Goal: Task Accomplishment & Management: Use online tool/utility

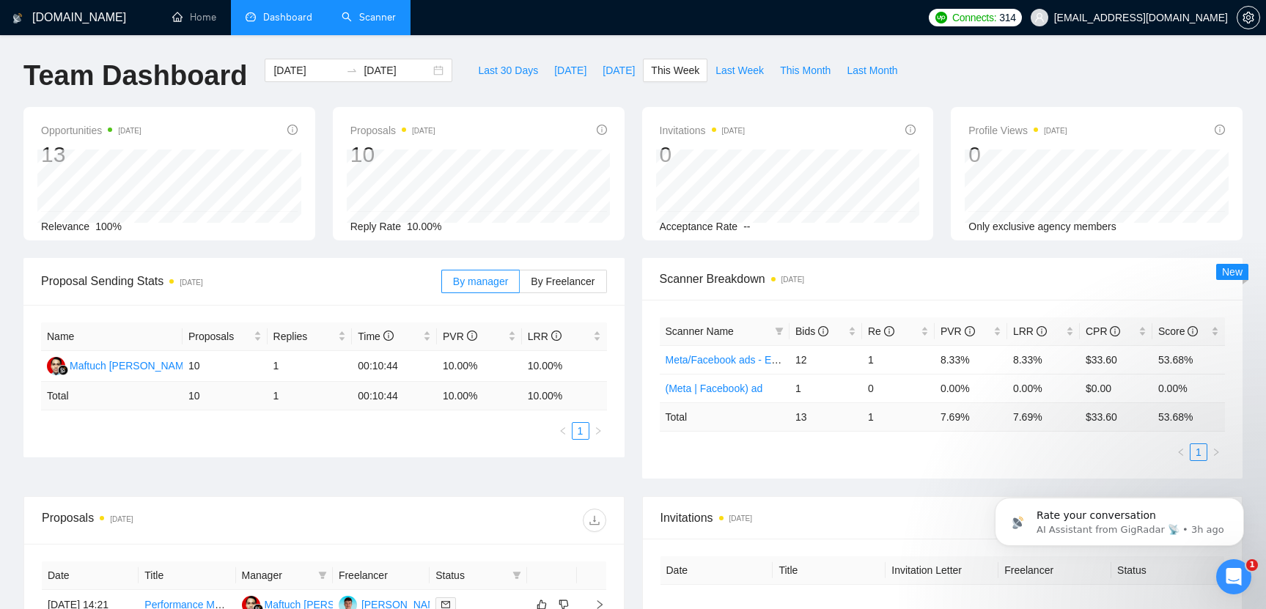
click at [376, 23] on link "Scanner" at bounding box center [369, 17] width 54 height 12
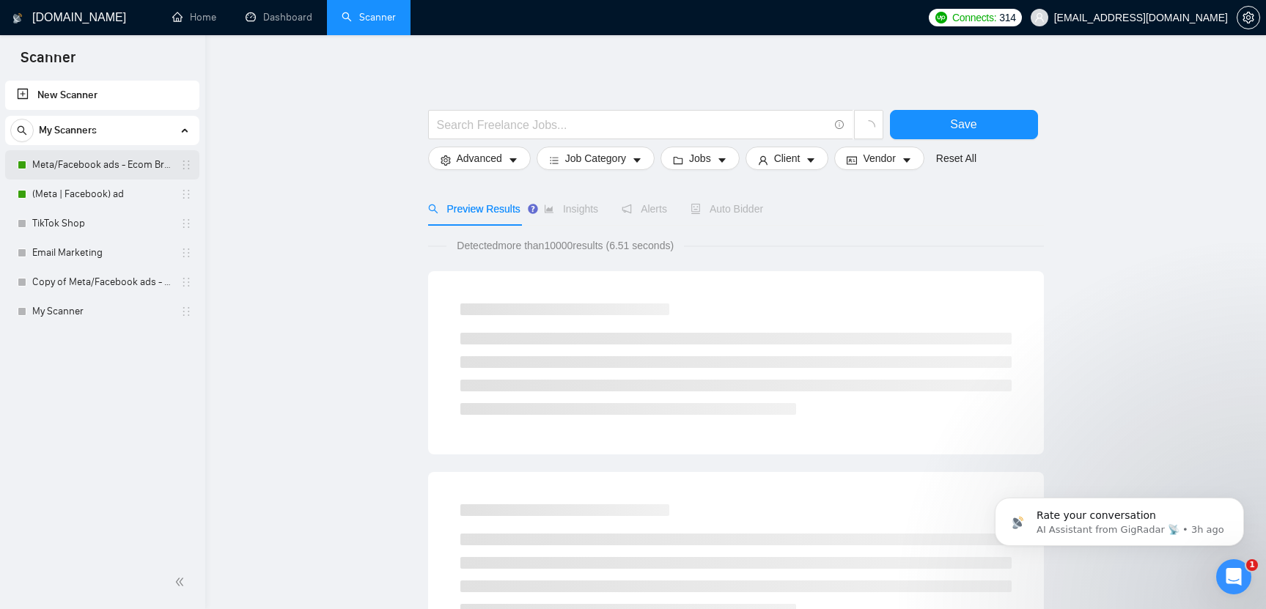
click at [80, 169] on link "Meta/Facebook ads - Ecom Broader" at bounding box center [101, 164] width 139 height 29
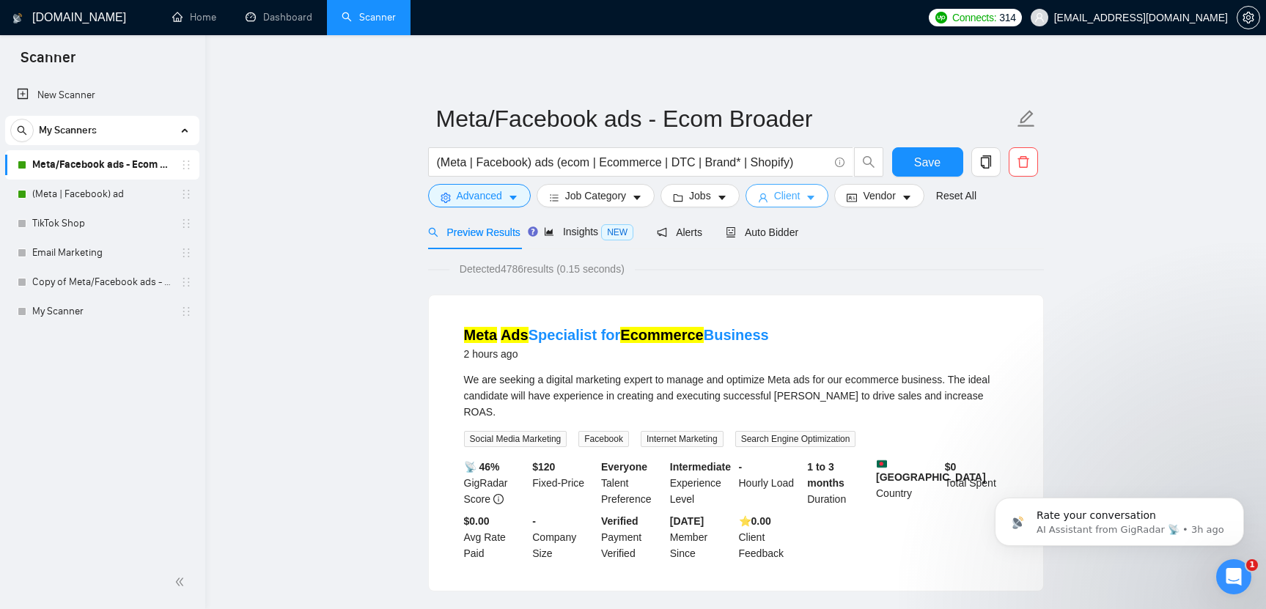
click at [800, 195] on span "Client" at bounding box center [787, 196] width 26 height 16
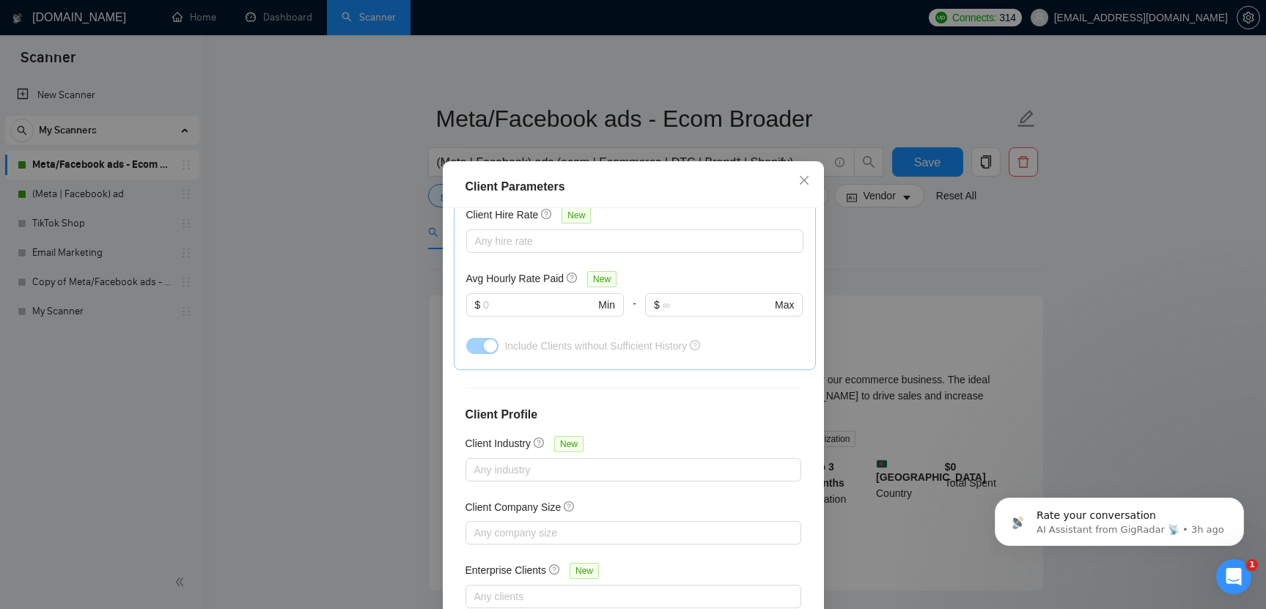
scroll to position [488, 0]
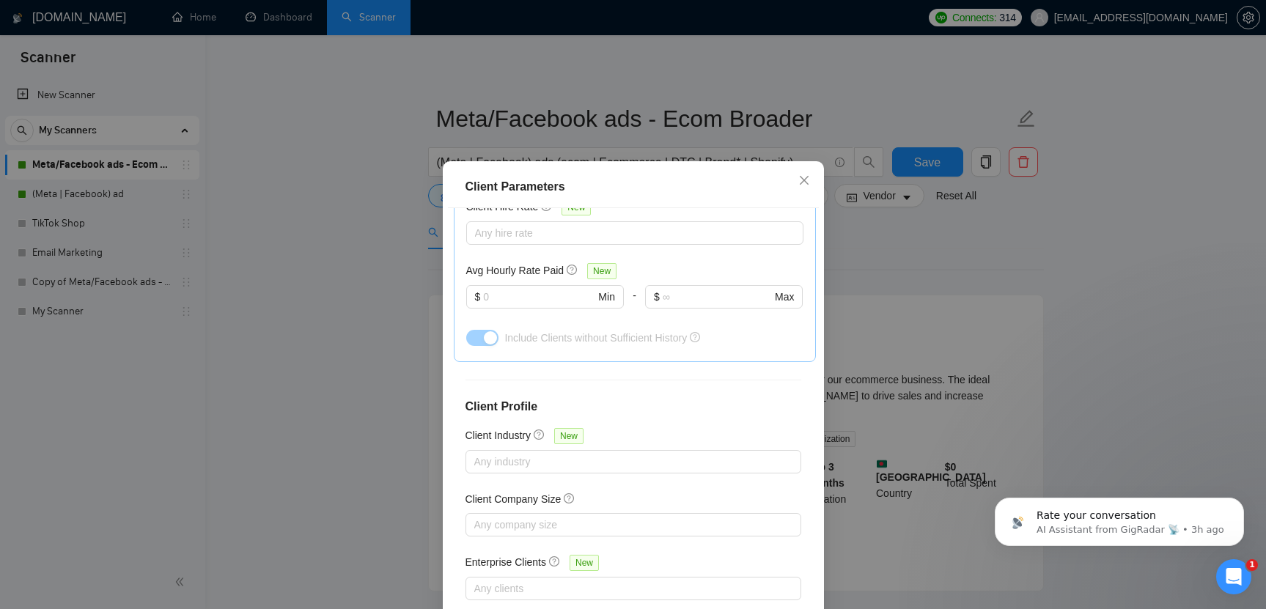
click at [962, 311] on div "Client Parameters Client Location Include Client Countries Select Exclude Clien…" at bounding box center [633, 304] width 1266 height 609
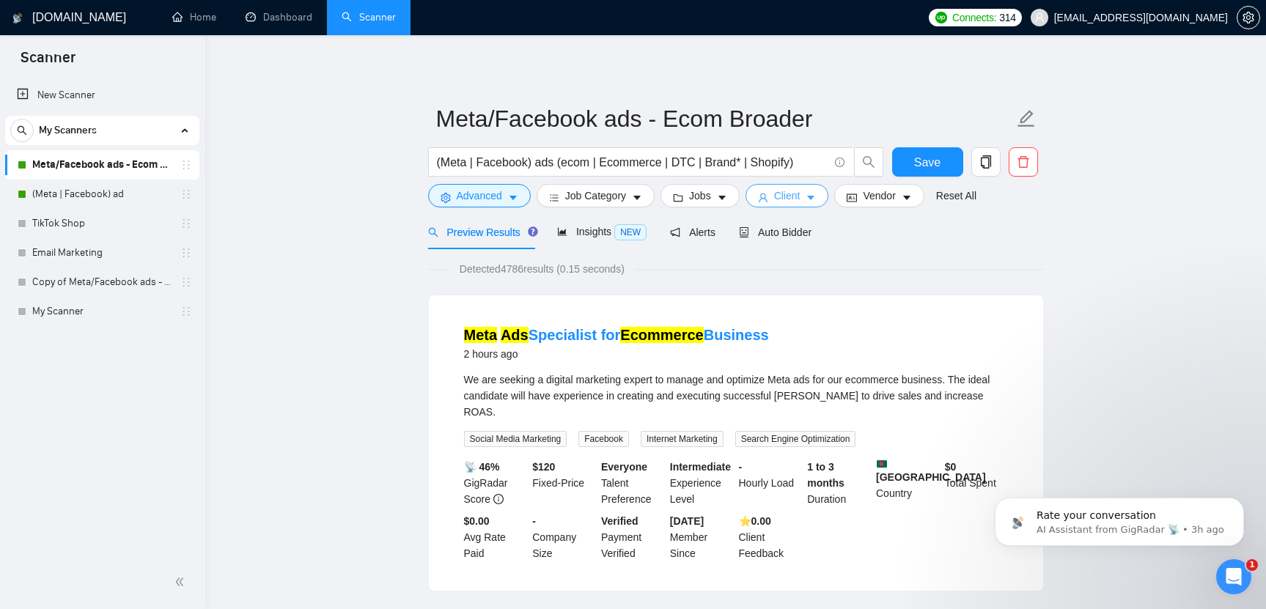
click at [810, 200] on button "Client" at bounding box center [787, 195] width 84 height 23
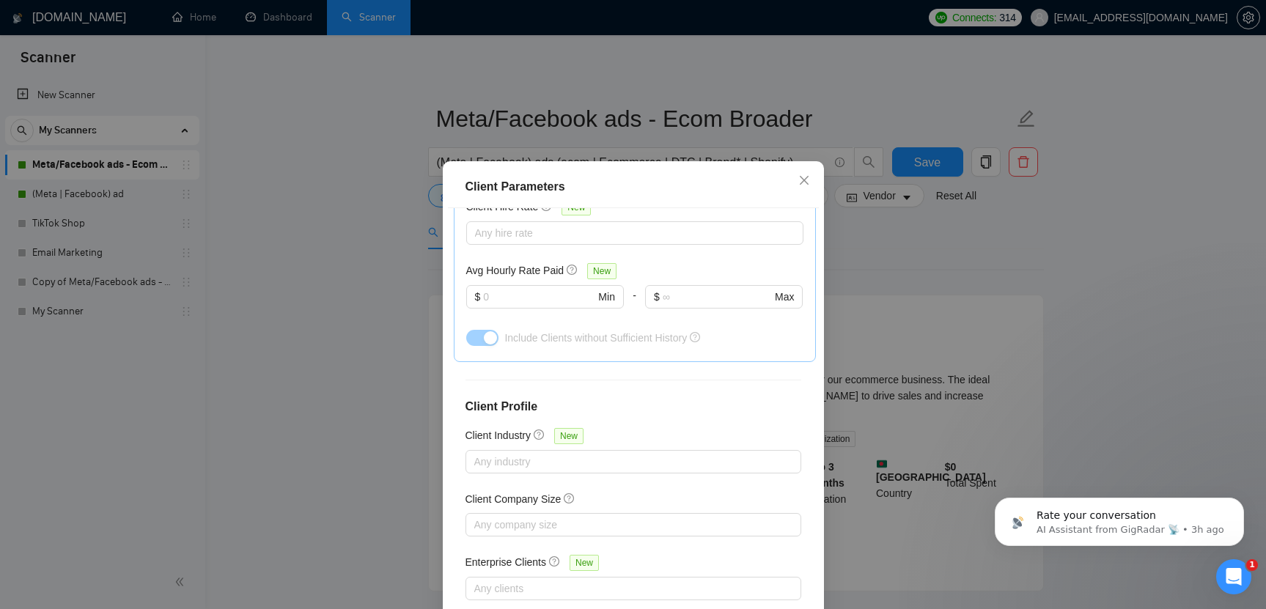
drag, startPoint x: 955, startPoint y: 262, endPoint x: 708, endPoint y: 204, distance: 253.8
click at [954, 262] on div "Client Parameters Client Location Include Client Countries Select Exclude Clien…" at bounding box center [633, 304] width 1266 height 609
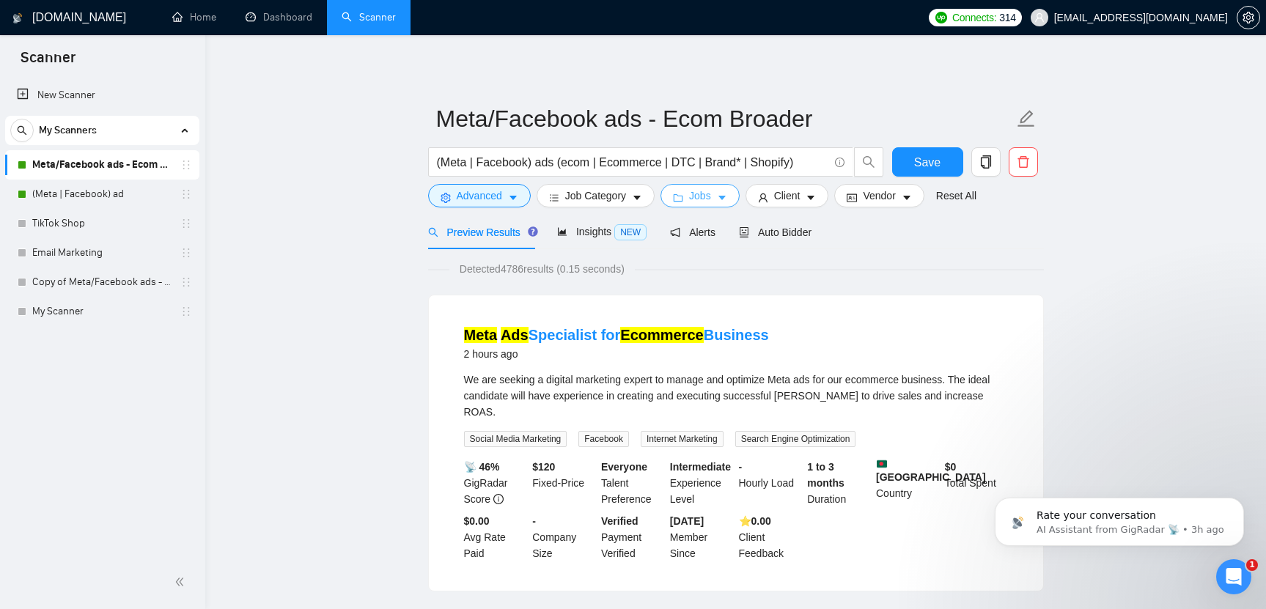
click at [717, 204] on button "Jobs" at bounding box center [699, 195] width 79 height 23
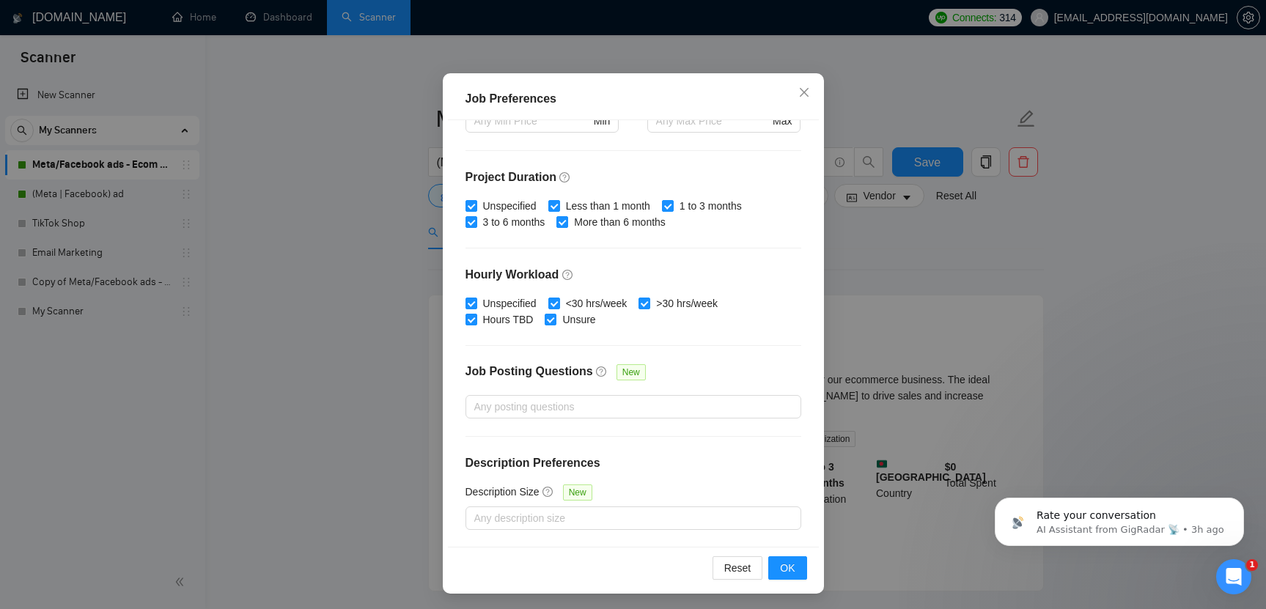
scroll to position [90, 0]
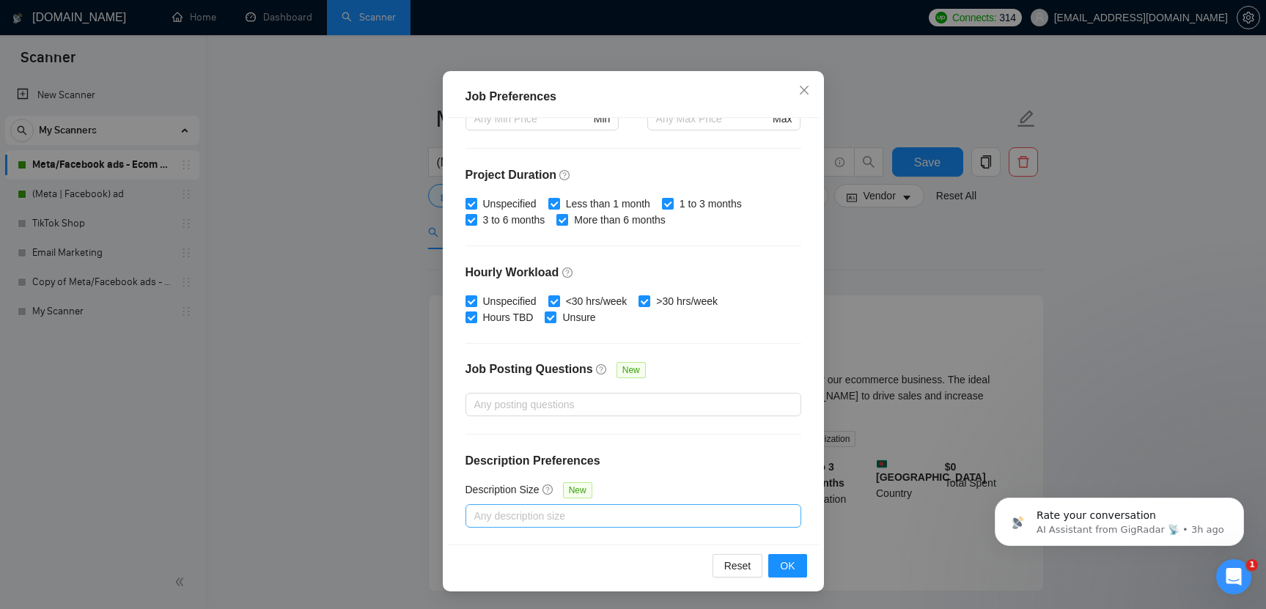
click at [621, 520] on div at bounding box center [626, 516] width 314 height 18
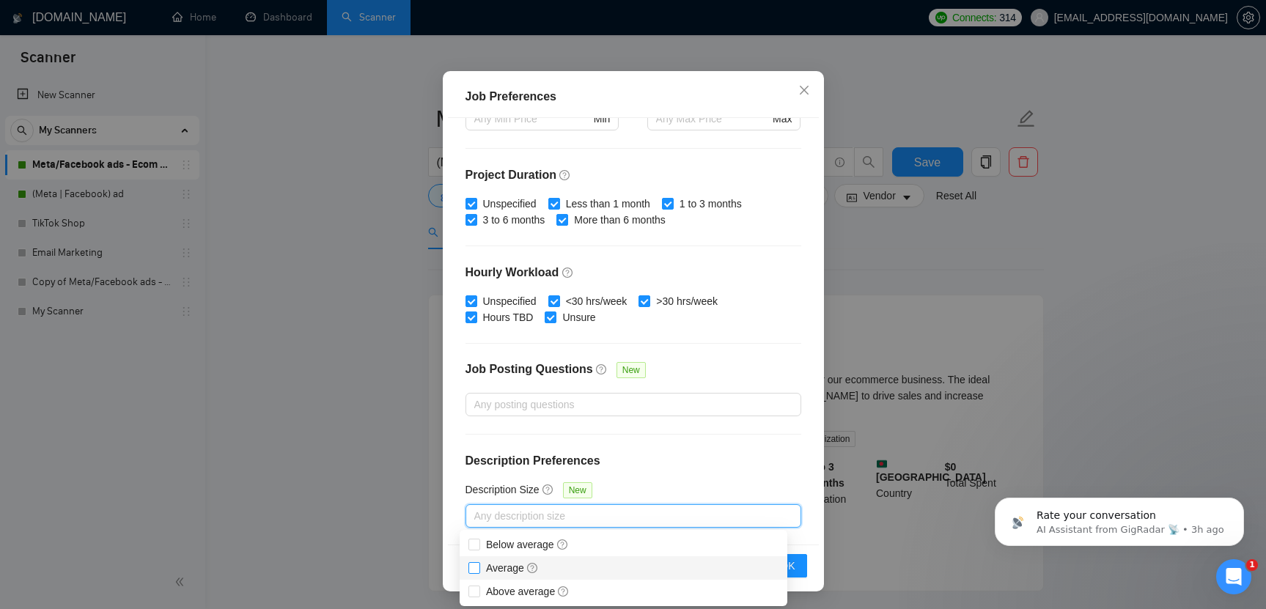
click at [530, 567] on icon "question-circle" at bounding box center [532, 568] width 10 height 10
click at [479, 567] on input "Average" at bounding box center [473, 567] width 10 height 10
checkbox input "true"
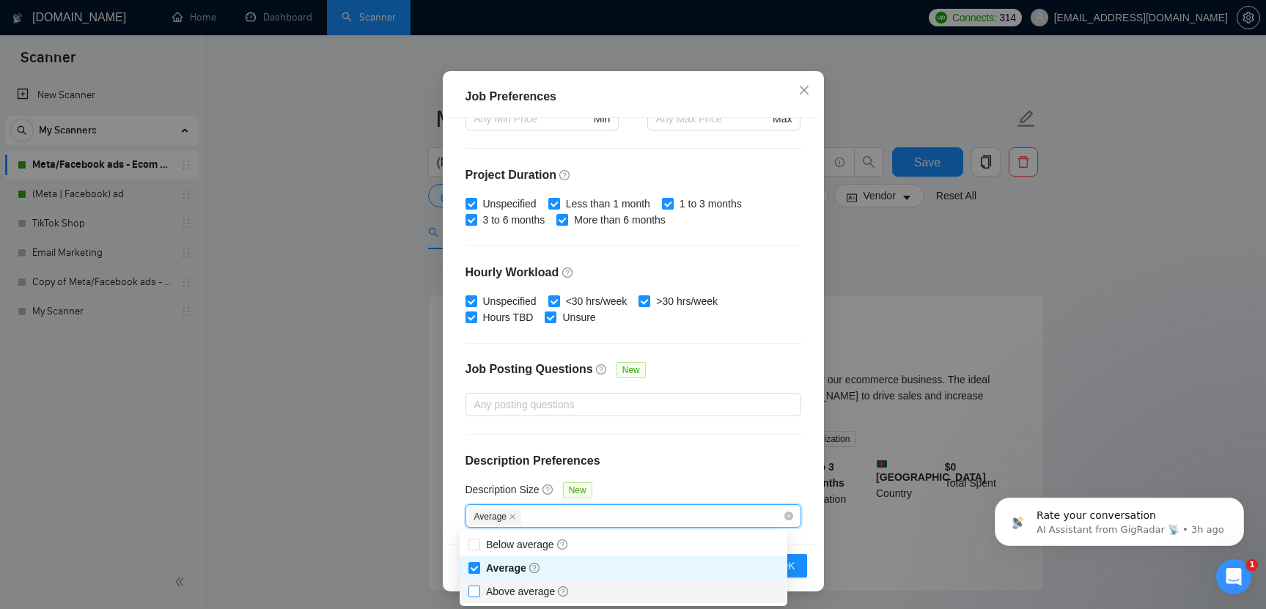
click at [524, 589] on span "Above average" at bounding box center [528, 592] width 84 height 12
click at [479, 589] on input "Above average" at bounding box center [473, 591] width 10 height 10
checkbox input "true"
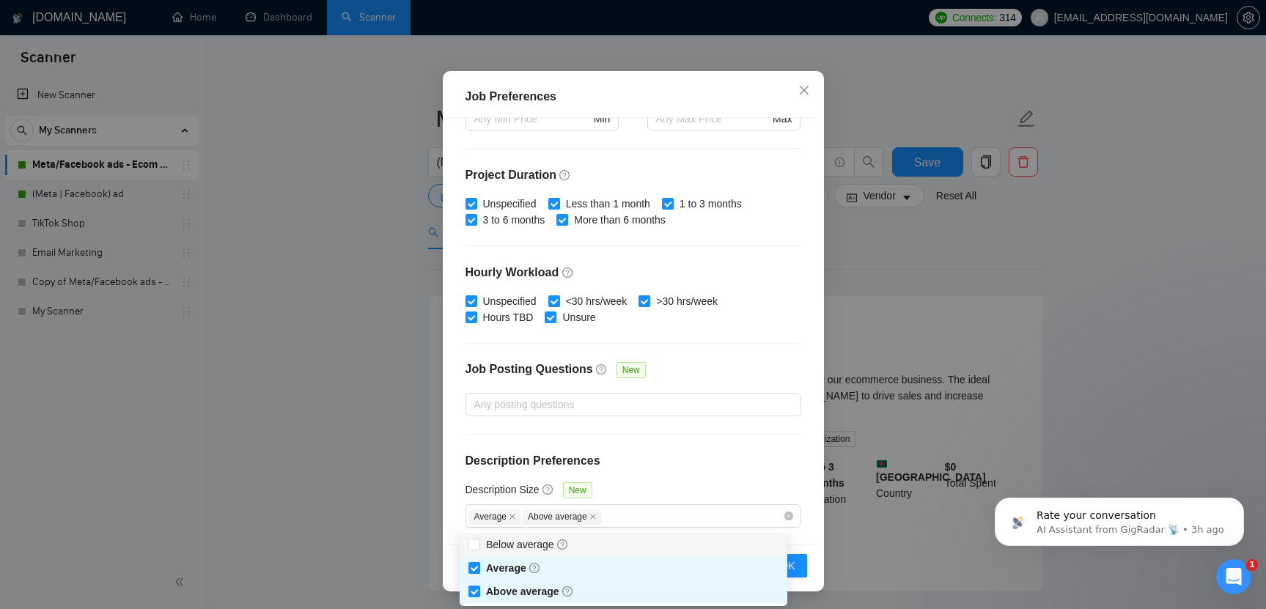
click at [790, 484] on div "Budget Project Type All Fixed Price Hourly Rate Fixed Price Budget $ Min - $ Ma…" at bounding box center [633, 331] width 371 height 427
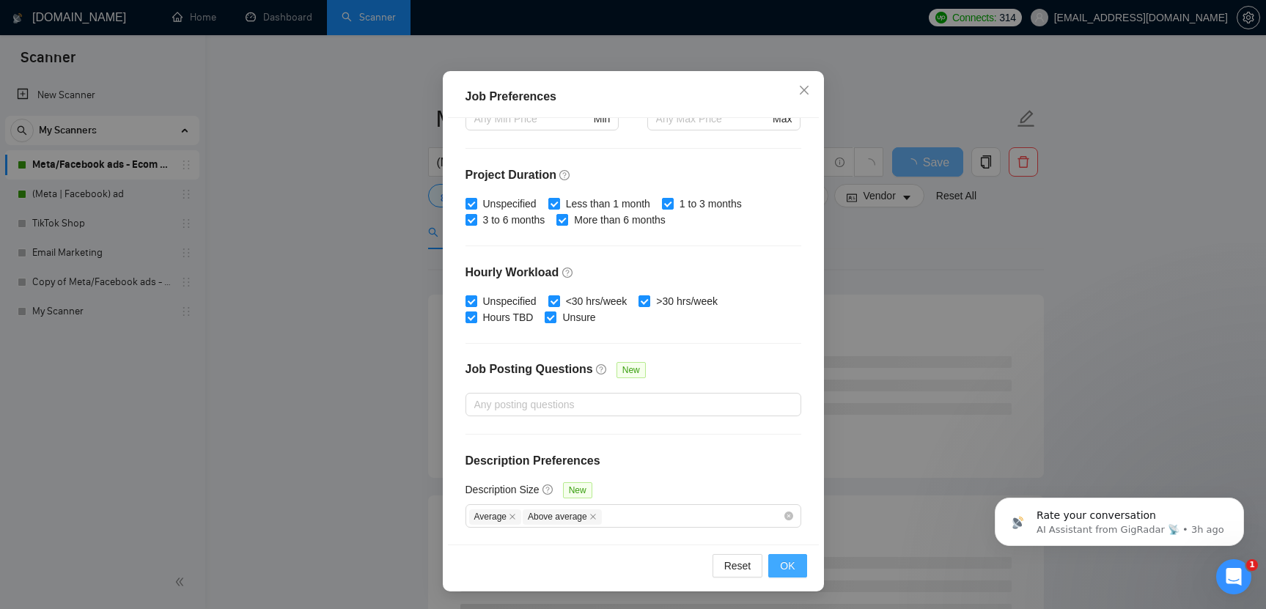
click at [785, 561] on span "OK" at bounding box center [787, 566] width 15 height 16
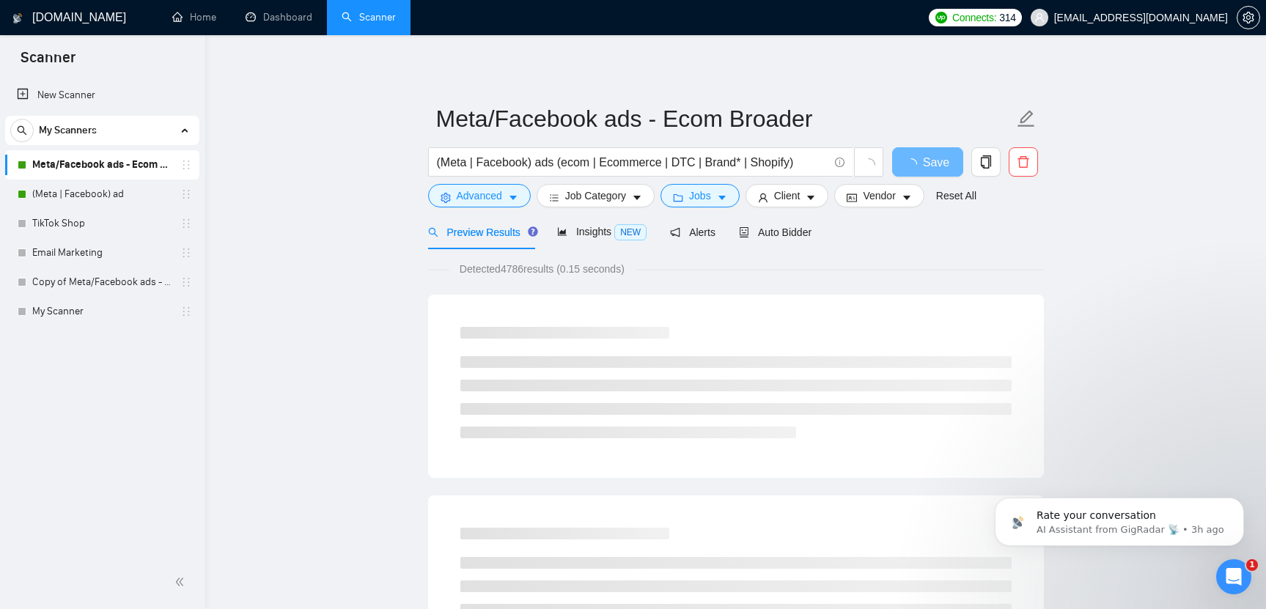
scroll to position [17, 0]
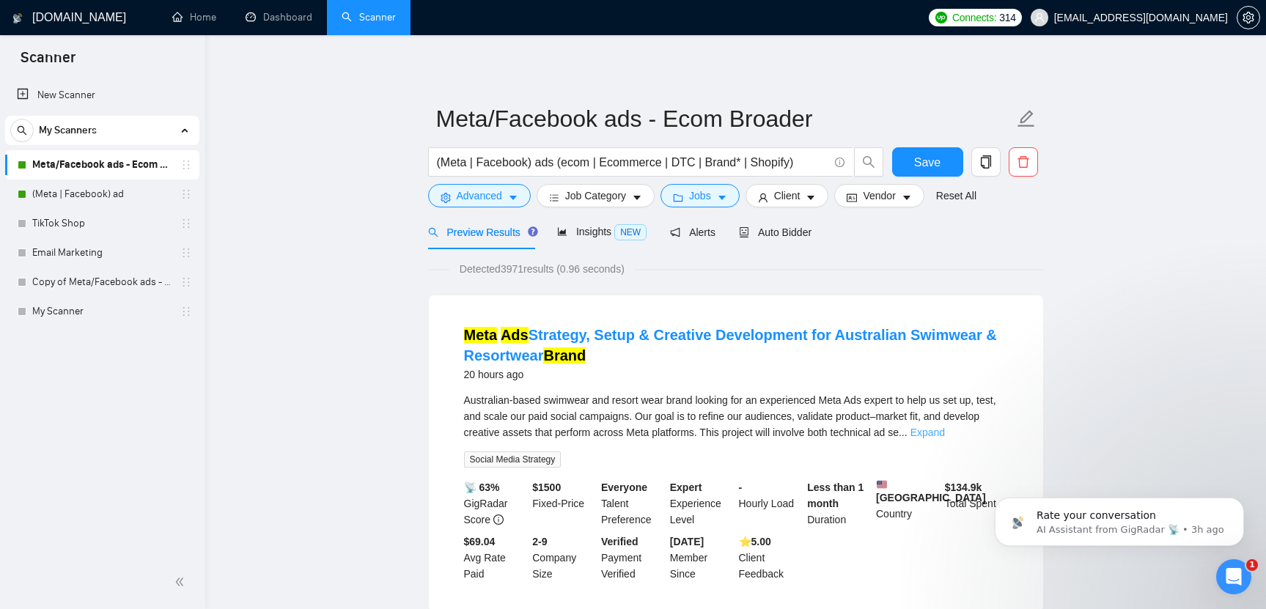
click at [945, 437] on link "Expand" at bounding box center [927, 433] width 34 height 12
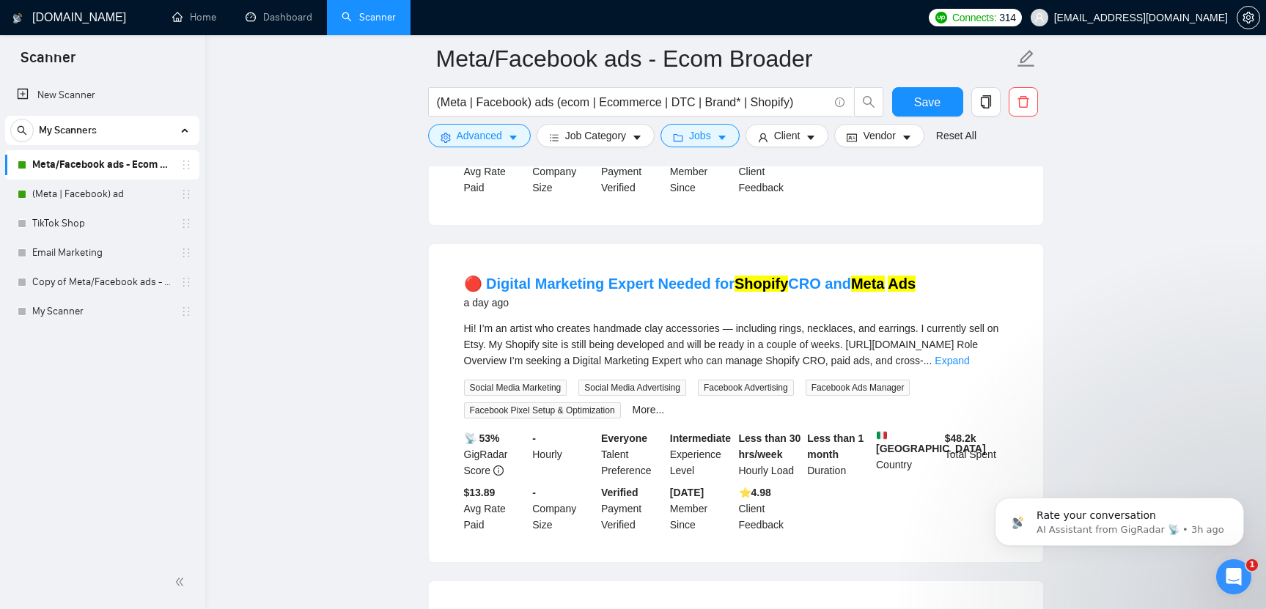
scroll to position [995, 0]
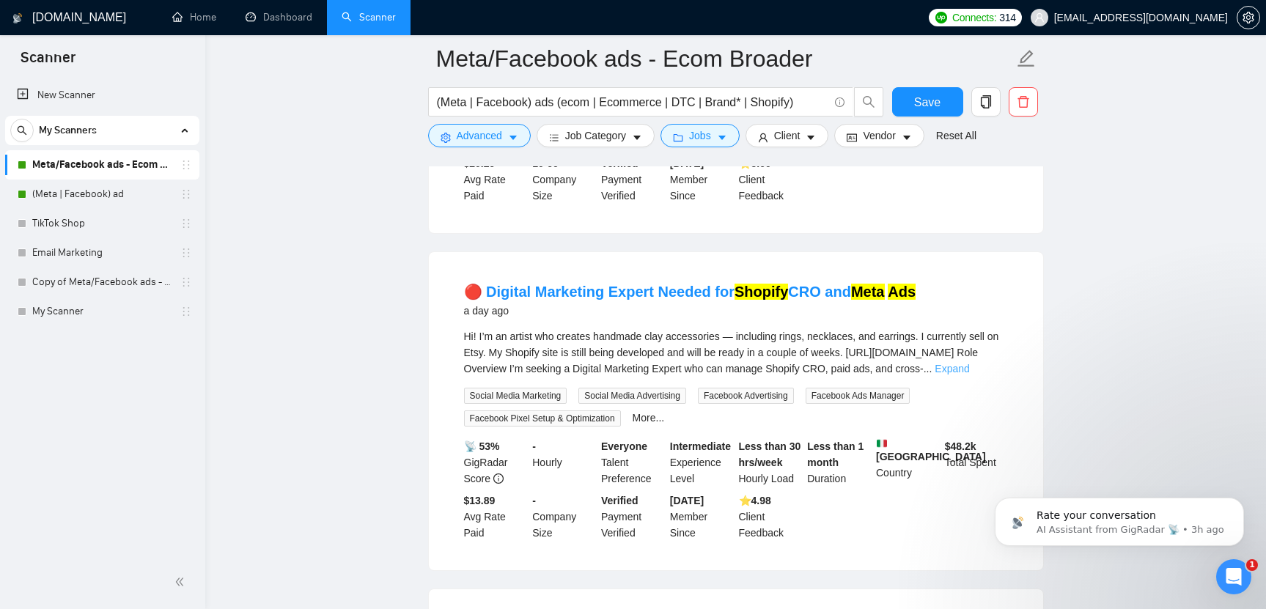
click at [969, 374] on link "Expand" at bounding box center [951, 369] width 34 height 12
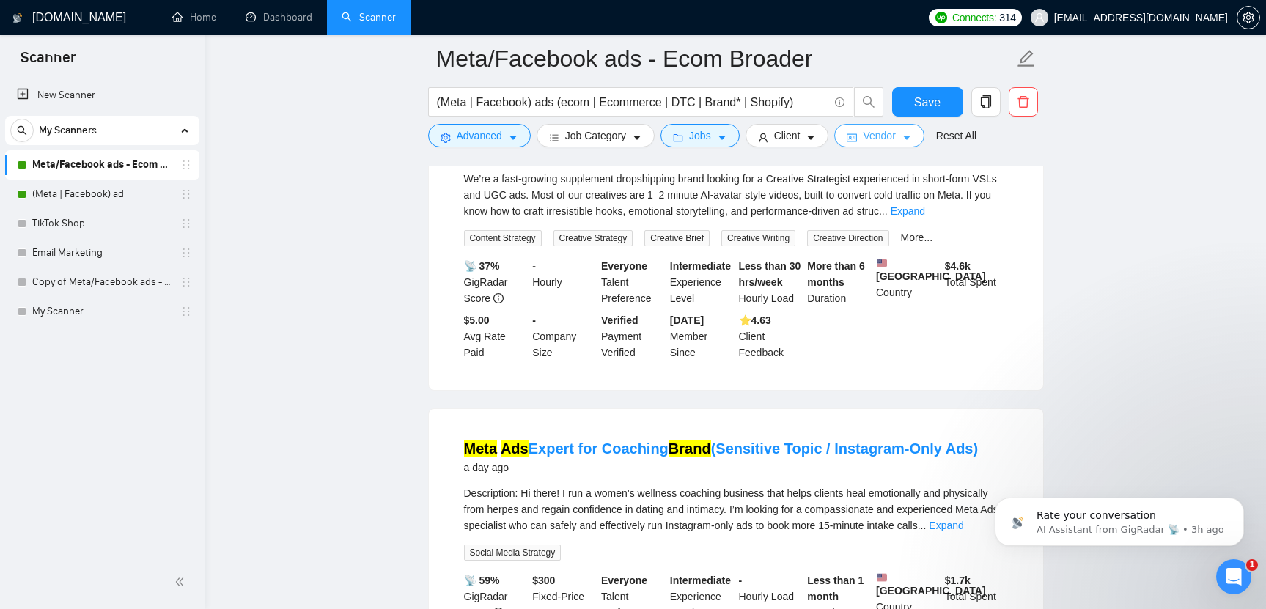
scroll to position [2053, 0]
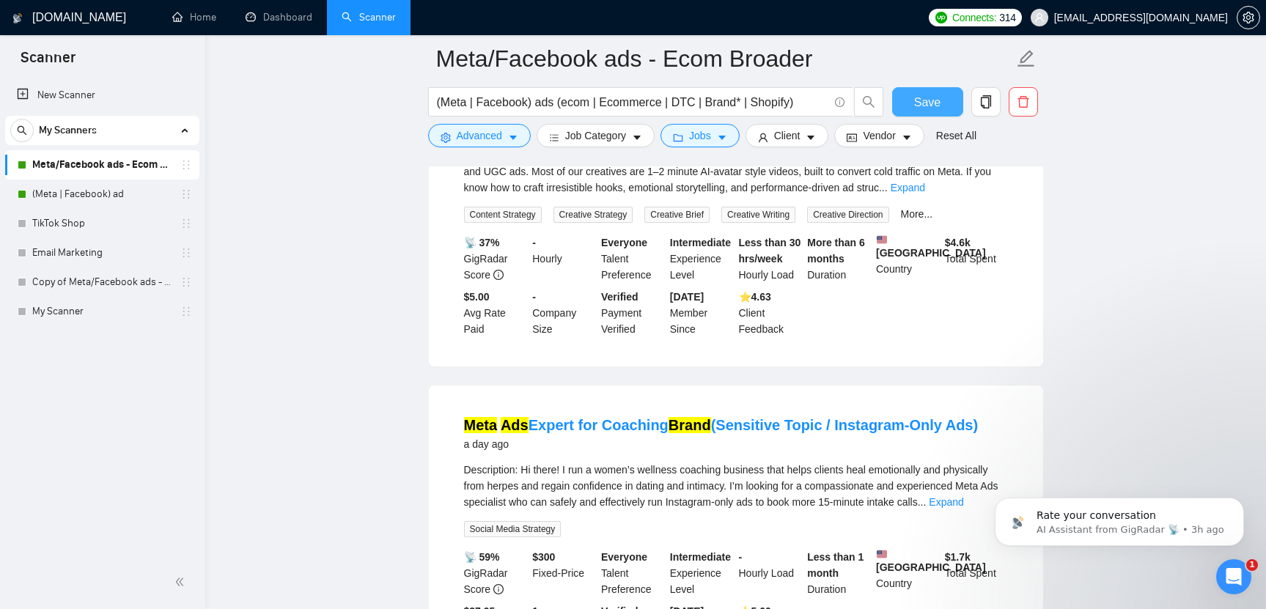
click at [915, 93] on span "Save" at bounding box center [927, 102] width 26 height 18
click at [97, 195] on link "(Meta | Facebook) ad" at bounding box center [101, 194] width 139 height 29
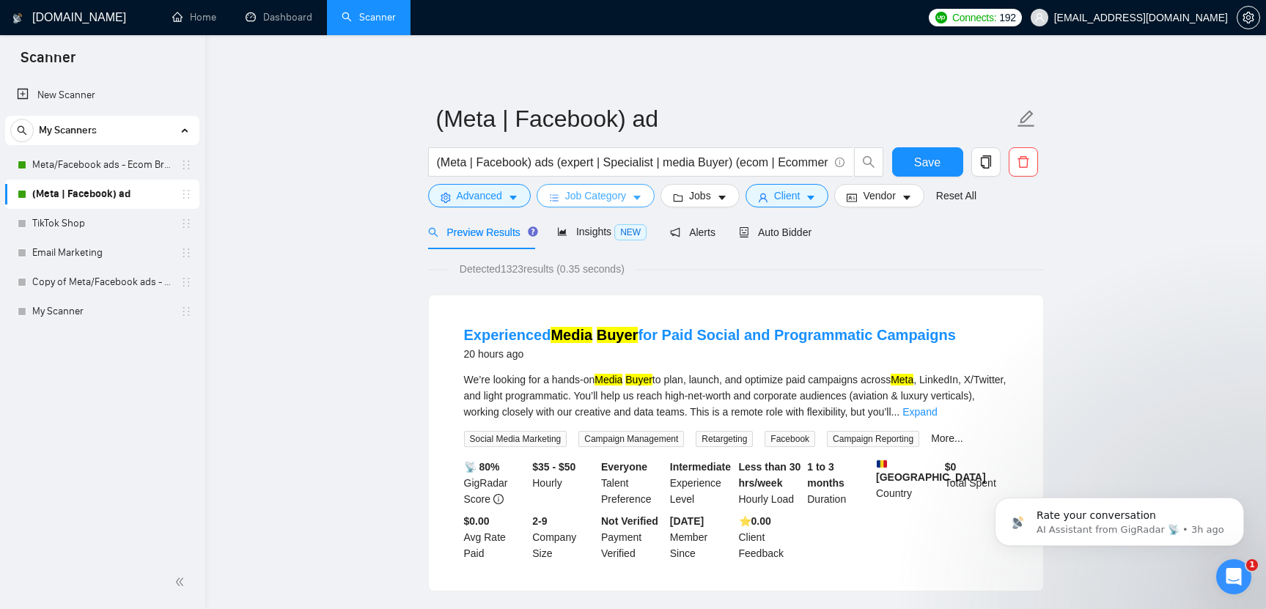
click at [613, 201] on span "Job Category" at bounding box center [595, 196] width 61 height 16
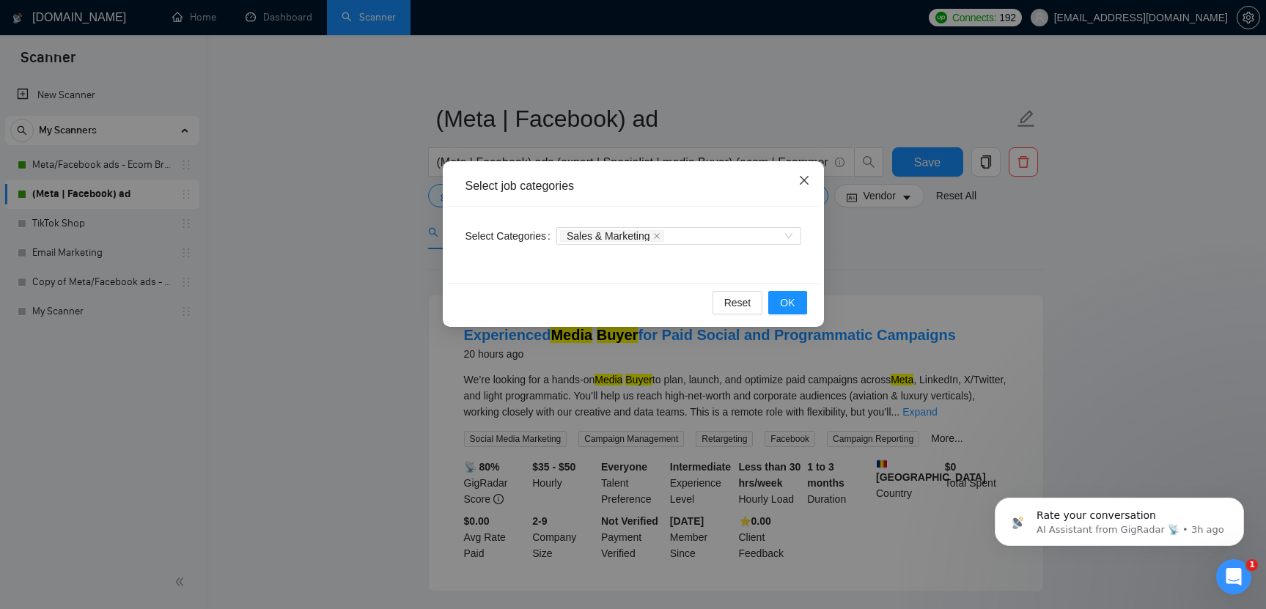
click at [799, 184] on icon "close" at bounding box center [804, 180] width 12 height 12
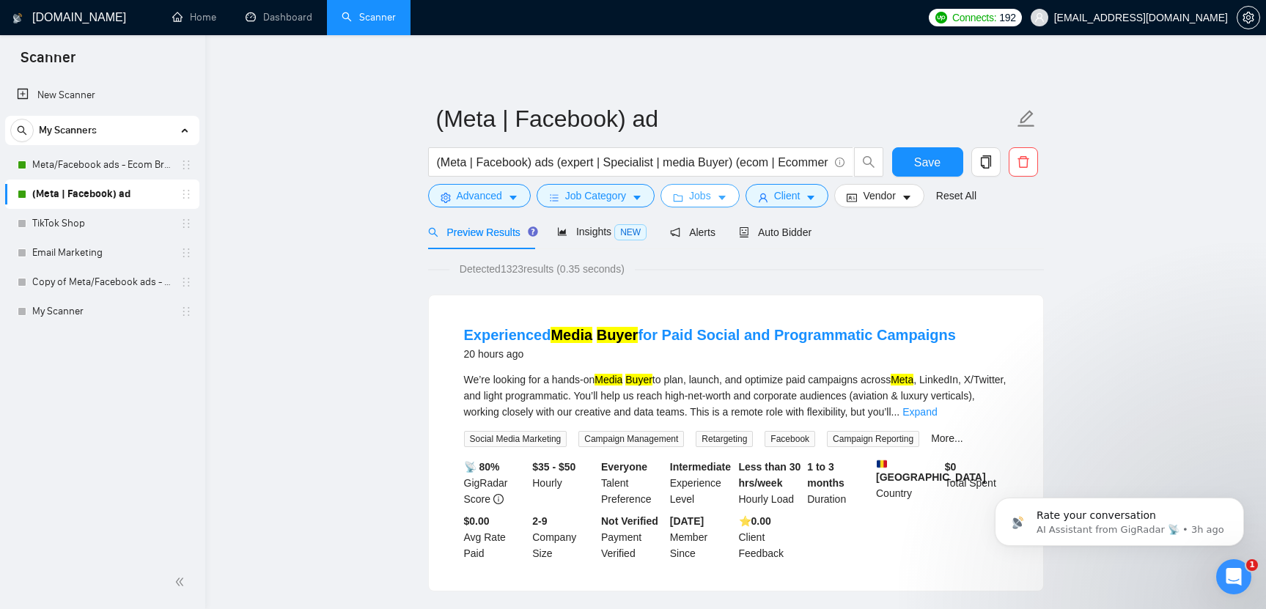
click at [706, 199] on span "Jobs" at bounding box center [700, 196] width 22 height 16
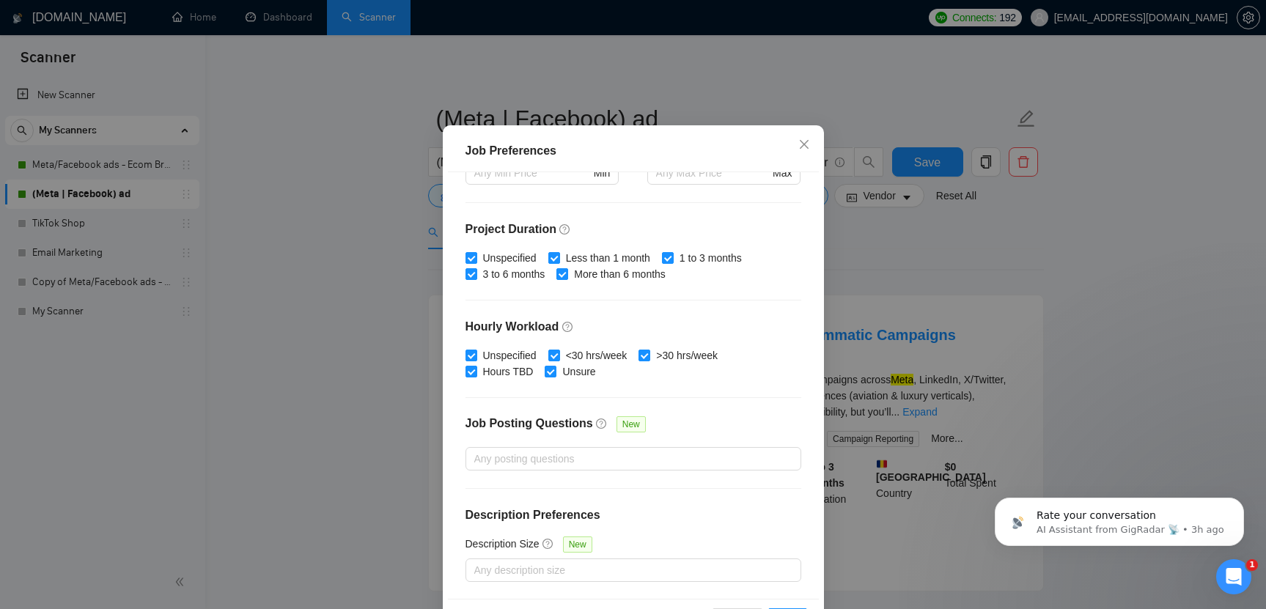
scroll to position [90, 0]
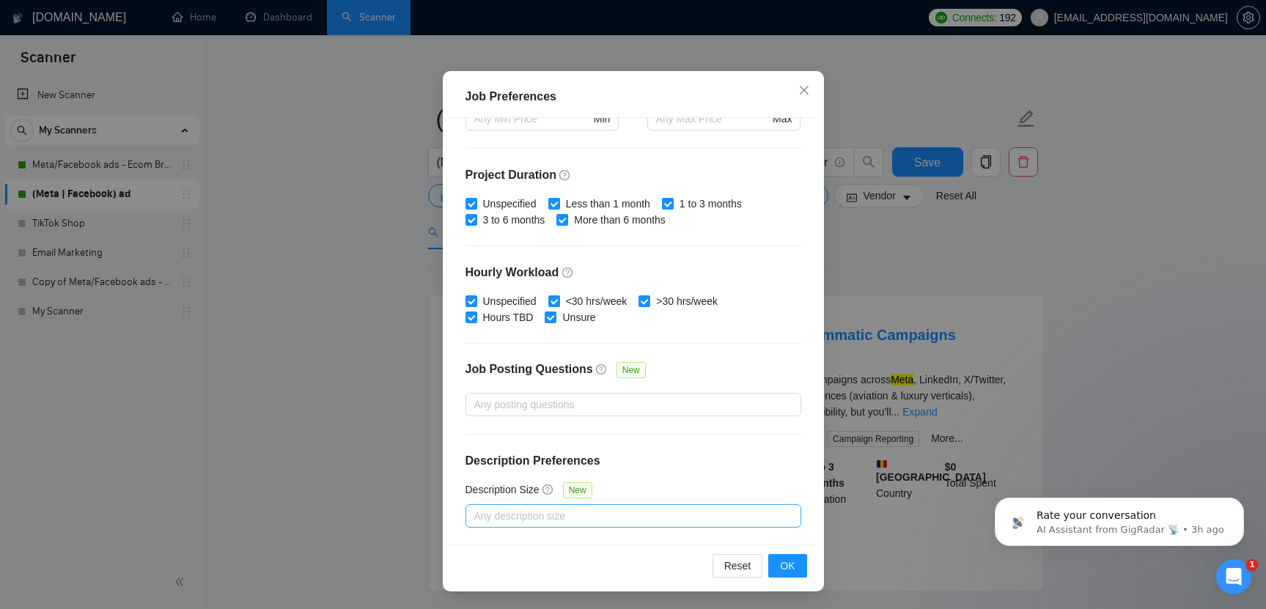
click at [578, 519] on div at bounding box center [626, 516] width 314 height 18
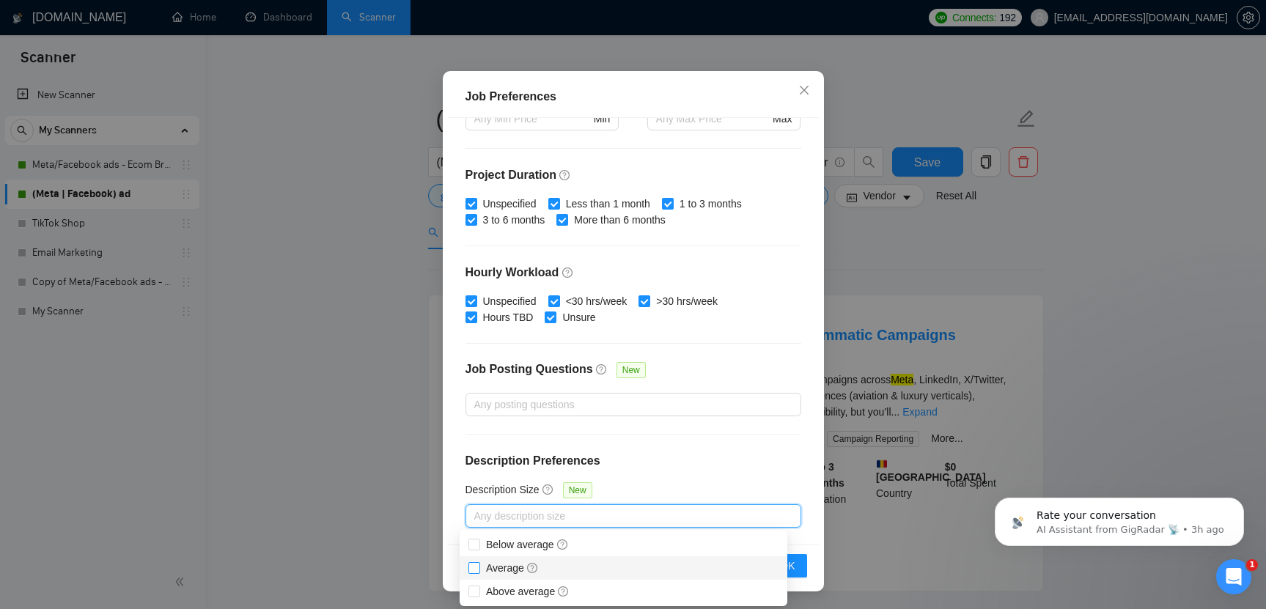
click at [536, 564] on icon "question-circle" at bounding box center [532, 568] width 10 height 10
click at [479, 564] on input "Average" at bounding box center [473, 567] width 10 height 10
checkbox input "true"
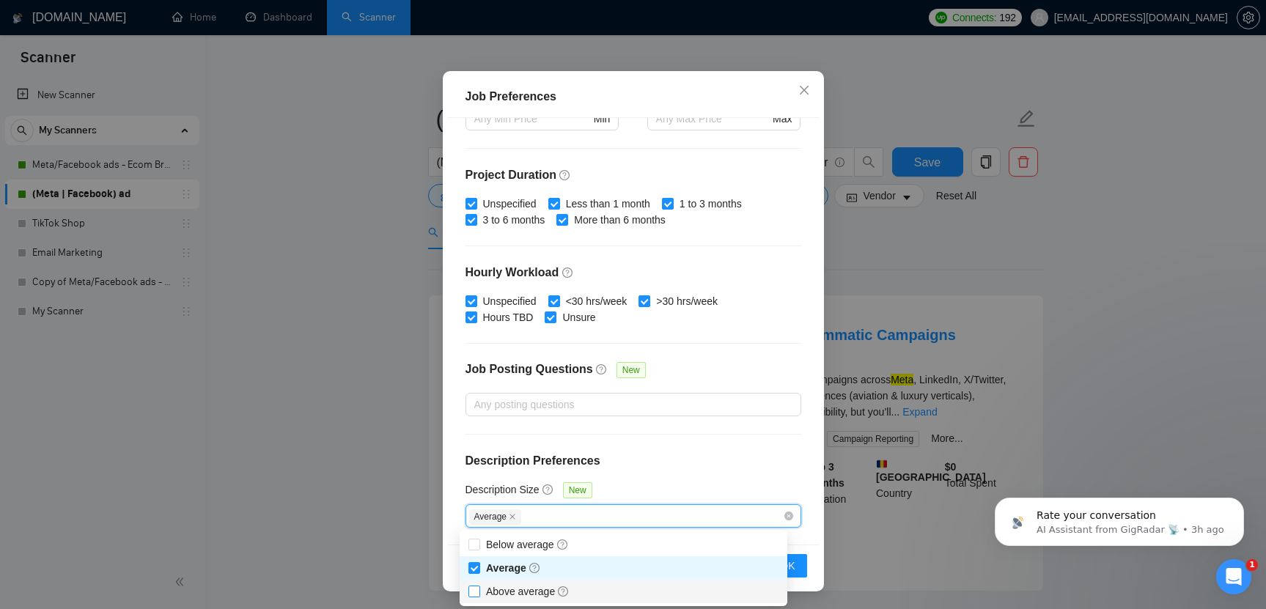
click at [533, 591] on span "Above average" at bounding box center [528, 592] width 84 height 12
click at [479, 591] on input "Above average" at bounding box center [473, 591] width 10 height 10
checkbox input "true"
click at [797, 567] on button "OK" at bounding box center [787, 565] width 38 height 23
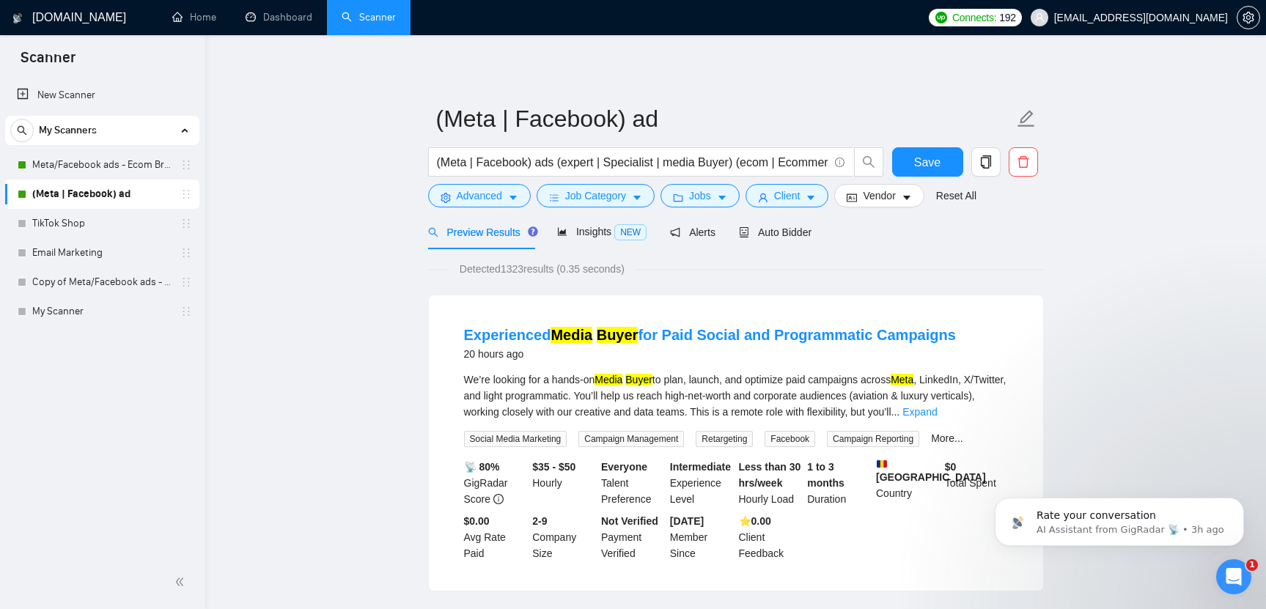
scroll to position [17, 0]
click at [901, 166] on button "Save" at bounding box center [927, 161] width 71 height 29
click at [798, 229] on span "Auto Bidder" at bounding box center [775, 232] width 73 height 12
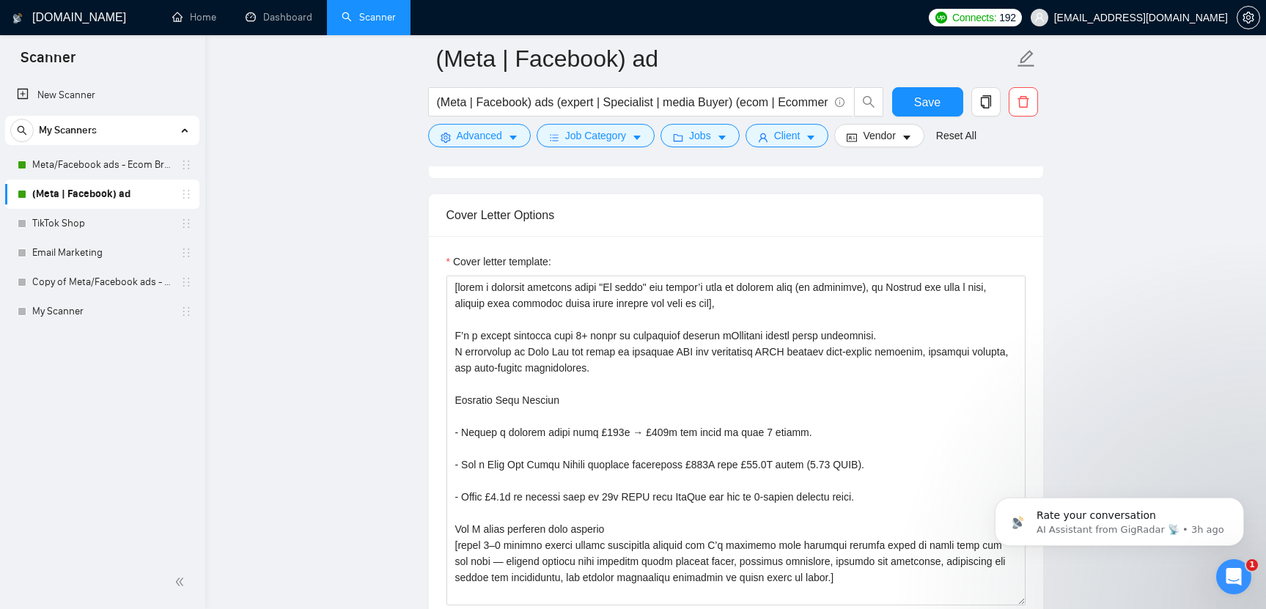
scroll to position [1450, 0]
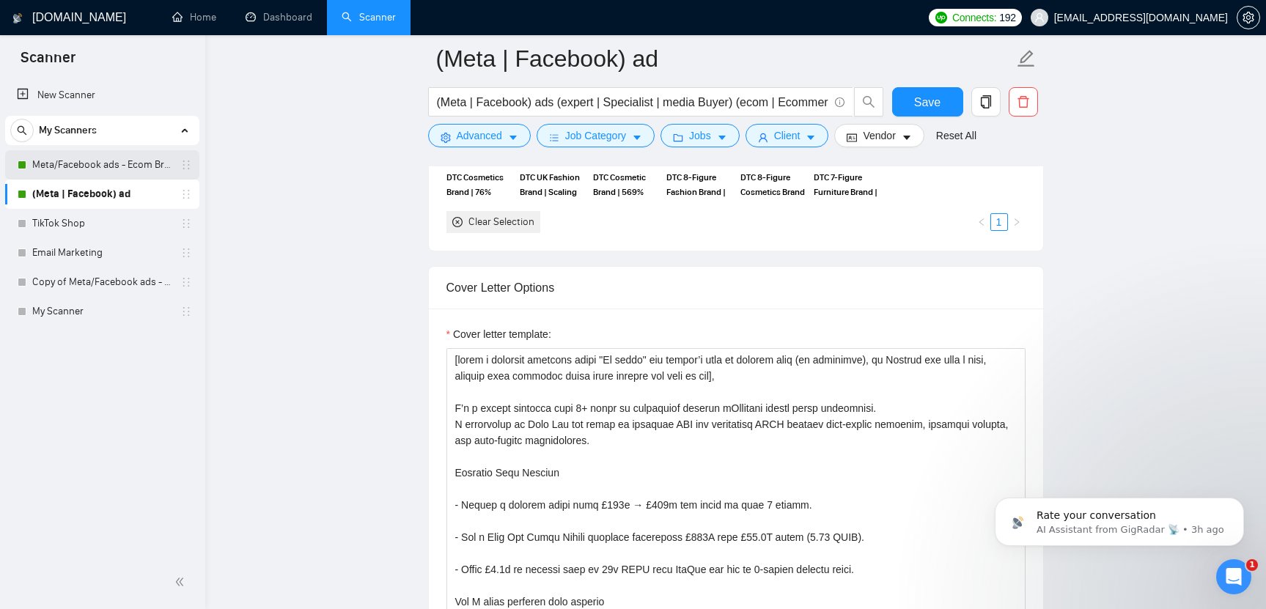
click at [83, 164] on link "Meta/Facebook ads - Ecom Broader" at bounding box center [101, 164] width 139 height 29
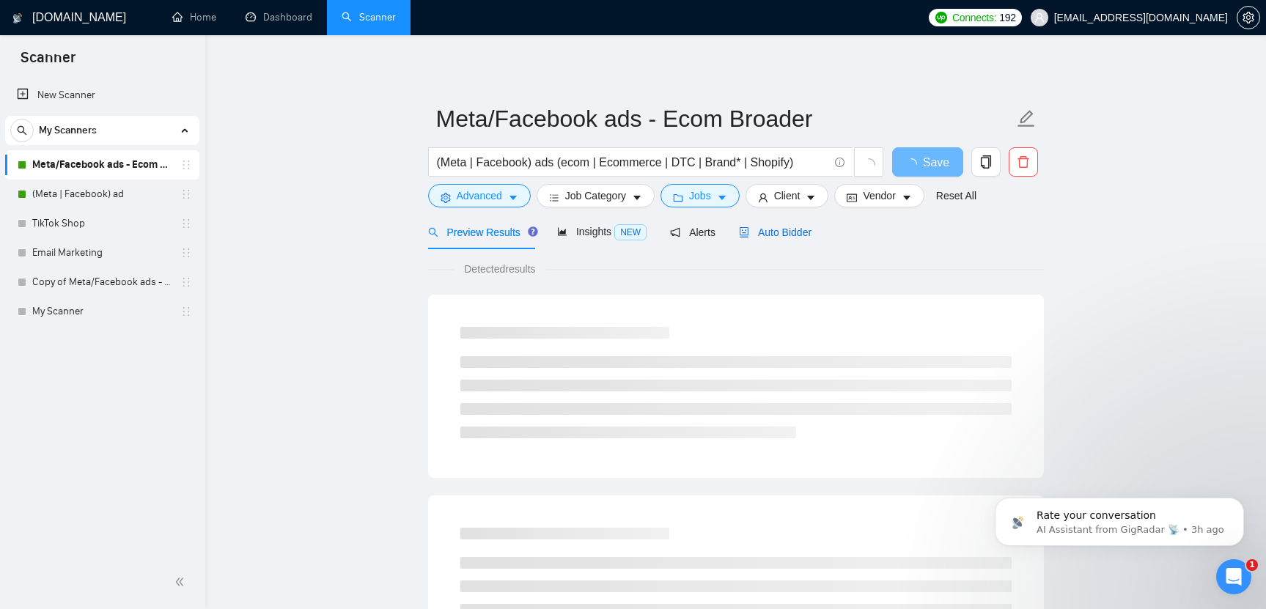
click at [785, 229] on span "Auto Bidder" at bounding box center [775, 232] width 73 height 12
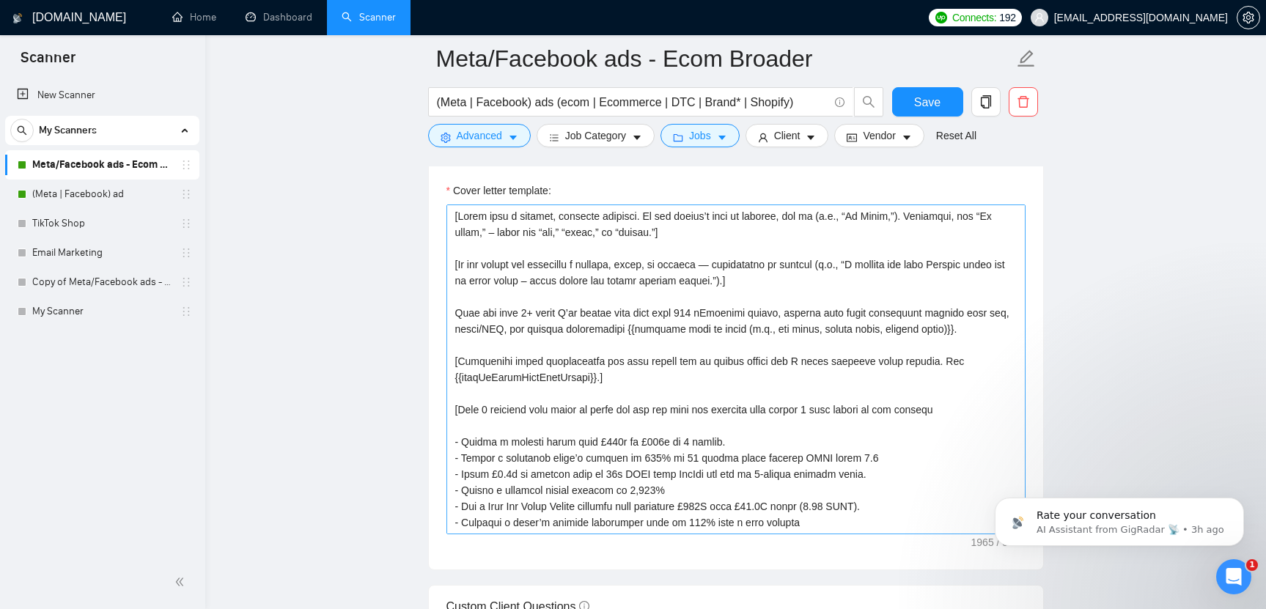
scroll to position [1610, 0]
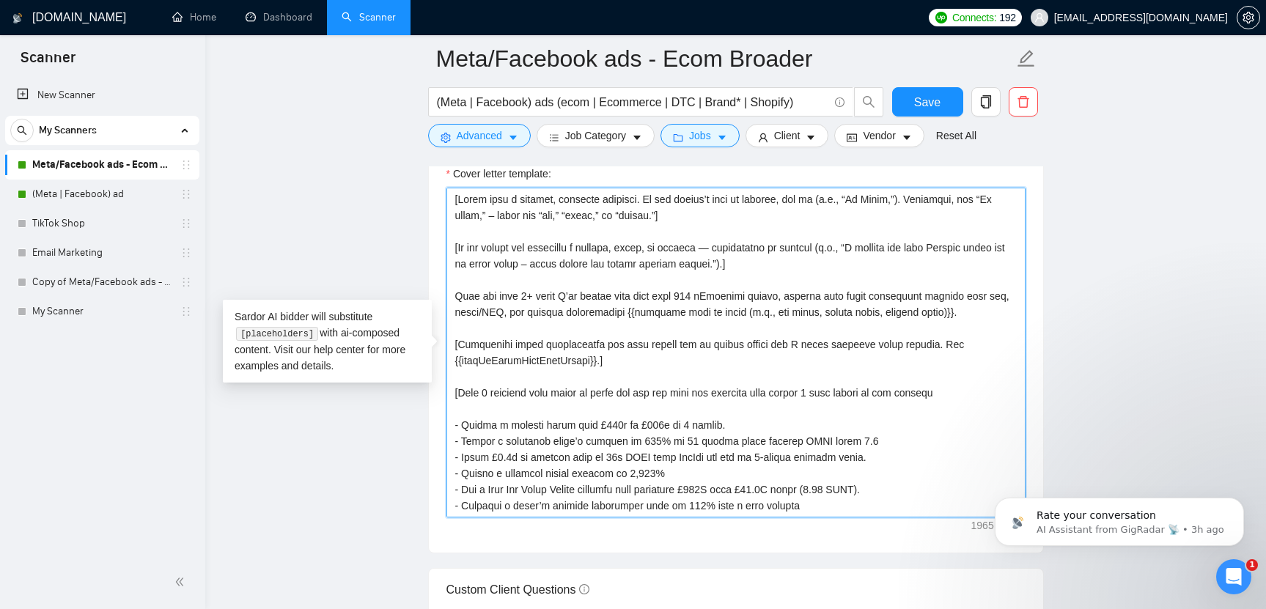
drag, startPoint x: 450, startPoint y: 196, endPoint x: 958, endPoint y: 466, distance: 575.0
click at [958, 466] on textarea "Cover letter template:" at bounding box center [735, 353] width 579 height 330
click at [770, 333] on textarea "Cover letter template:" at bounding box center [735, 353] width 579 height 330
click at [837, 250] on textarea "Cover letter template:" at bounding box center [735, 353] width 579 height 330
click at [821, 276] on textarea "Cover letter template:" at bounding box center [735, 353] width 579 height 330
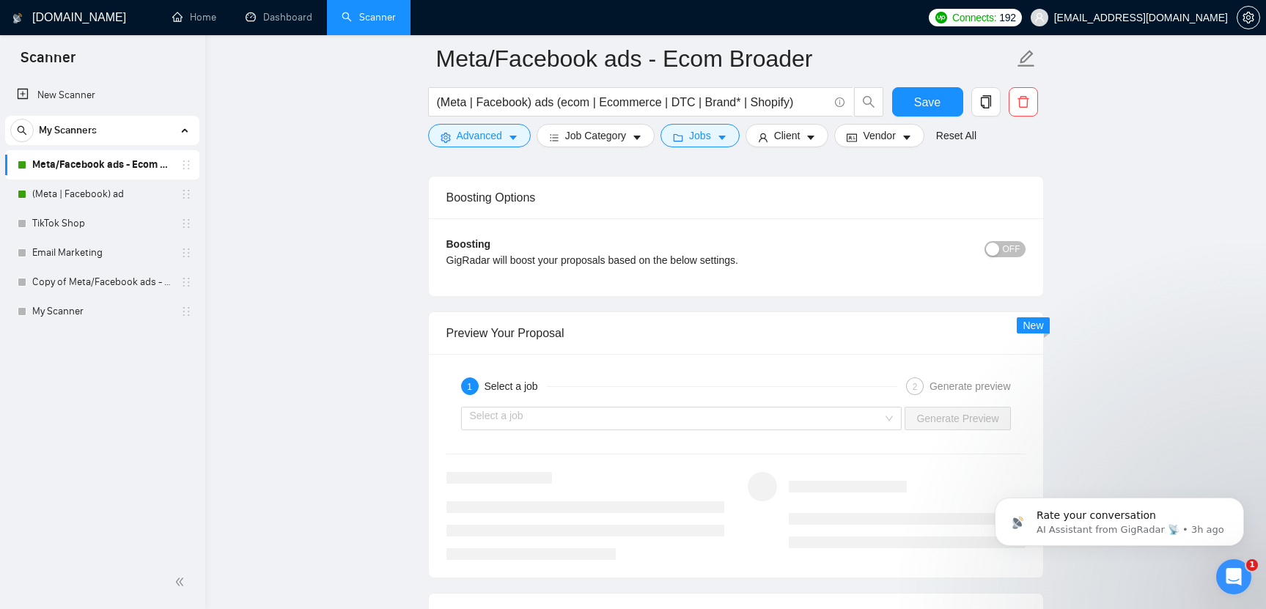
scroll to position [2576, 0]
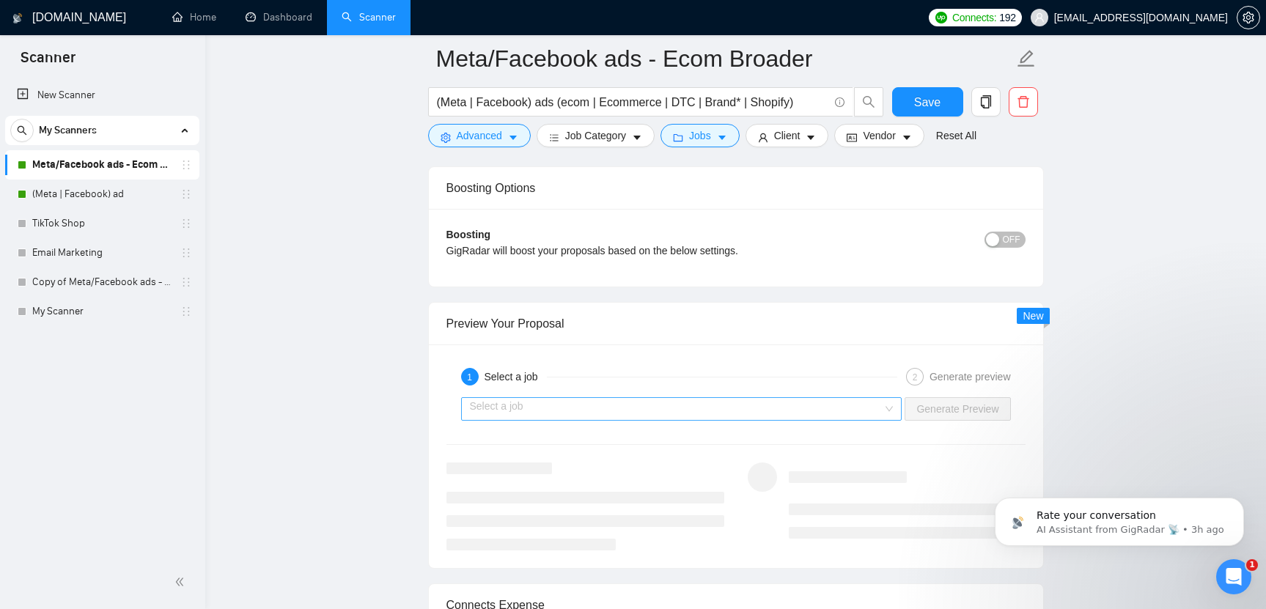
type textarea "[Lorem ipsu d sitamet, consecte adipisci. El sed doeius’t inci ut laboree, dol …"
click at [693, 407] on input "search" at bounding box center [676, 409] width 413 height 22
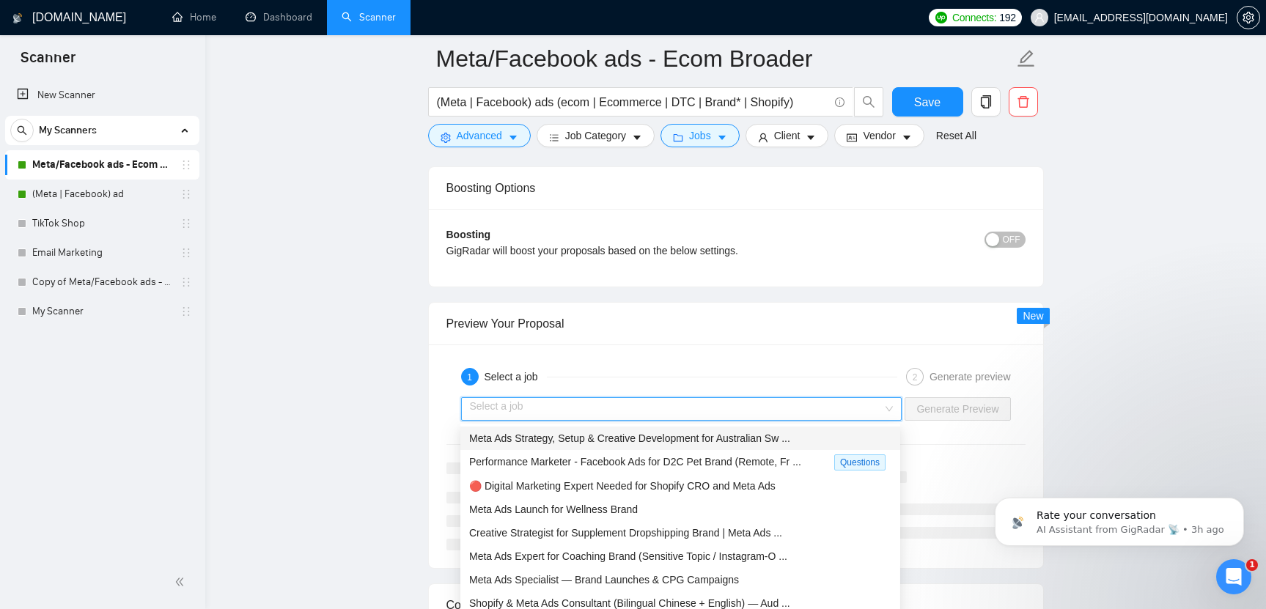
click at [624, 438] on span "Meta Ads Strategy, Setup & Creative Development for Australian Sw ..." at bounding box center [629, 438] width 321 height 12
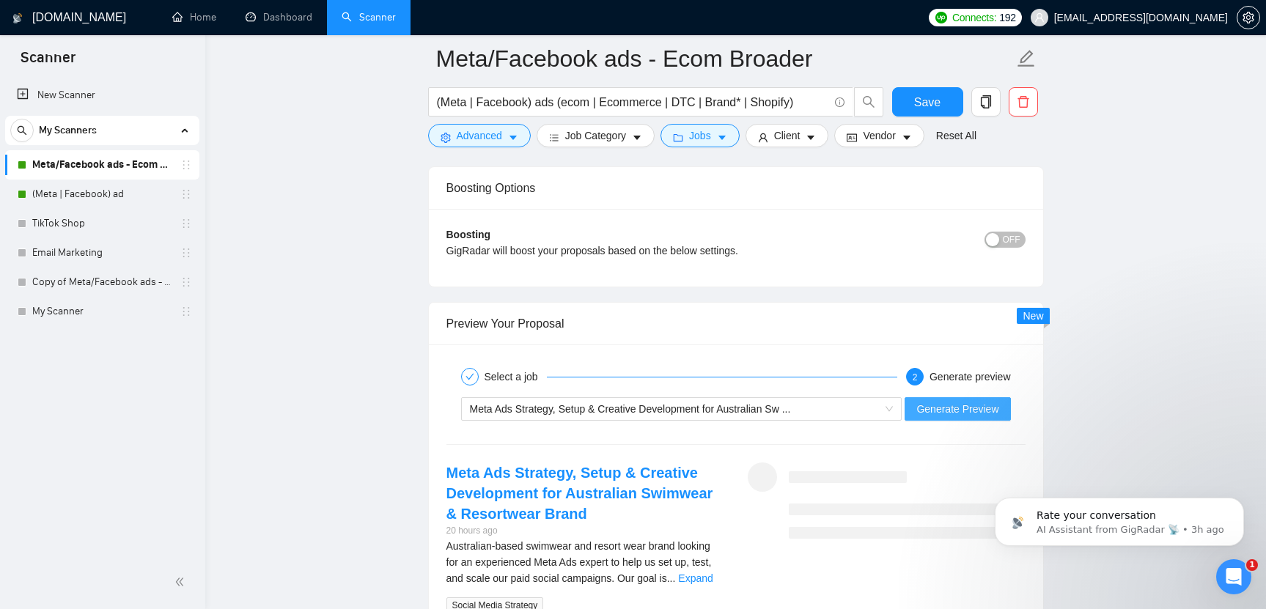
click at [992, 408] on span "Generate Preview" at bounding box center [957, 409] width 82 height 16
